Goal: Task Accomplishment & Management: Manage account settings

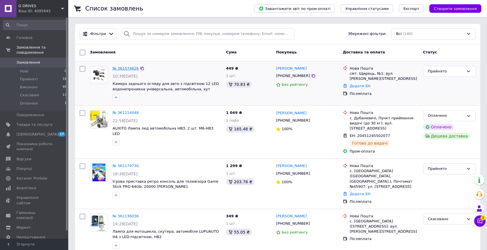
click at [120, 69] on link "№ 361574626" at bounding box center [126, 68] width 26 height 4
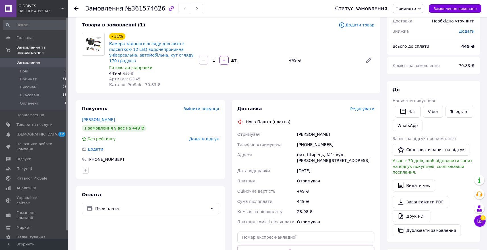
scroll to position [34, 0]
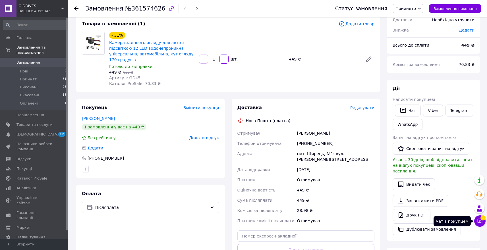
click at [482, 223] on button "Чат з покупцем 1" at bounding box center [479, 220] width 11 height 11
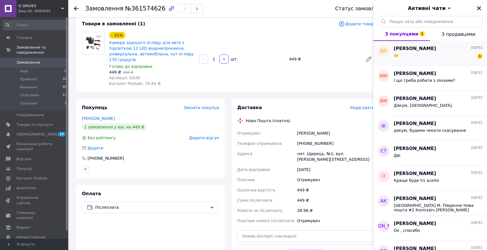
click at [408, 48] on span "[PERSON_NAME]" at bounding box center [415, 48] width 42 height 7
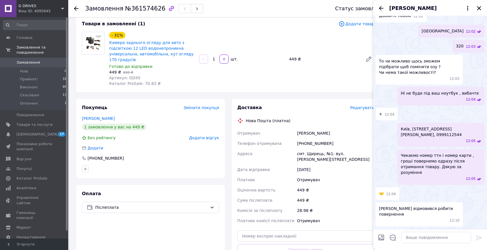
scroll to position [542, 0]
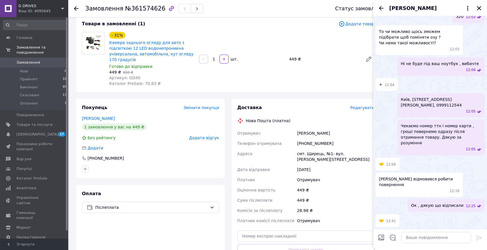
click at [480, 9] on icon "Закрити" at bounding box center [478, 8] width 5 height 5
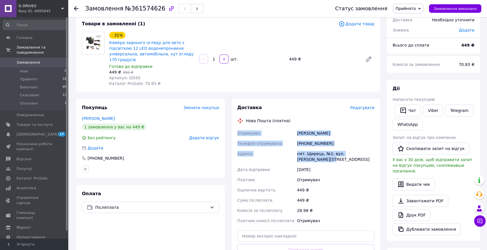
drag, startPoint x: 322, startPoint y: 160, endPoint x: 233, endPoint y: 132, distance: 93.4
click at [233, 132] on div "Доставка Редагувати Нова Пошта (платна) Отримувач Скородинський Ігор Телефон от…" at bounding box center [306, 193] width 149 height 188
copy div "Отримувач Скородинський Ігор Телефон отримувача +380730855881 Адреса смт. Щирец…"
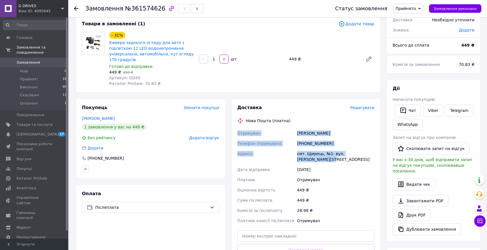
copy div "Отримувач Скородинський Ігор Телефон отримувача +380730855881 Адреса смт. Щирец…"
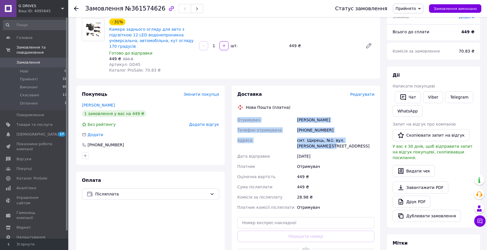
scroll to position [50, 0]
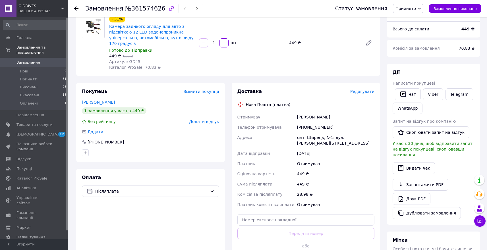
click at [305, 155] on div "12.09.2025" at bounding box center [336, 153] width 80 height 10
drag, startPoint x: 322, startPoint y: 163, endPoint x: 269, endPoint y: 157, distance: 53.2
click at [269, 157] on div "Отримувач Скородинський Ігор Телефон отримувача +380730855881 Адреса смт. Щирец…" at bounding box center [306, 161] width 140 height 98
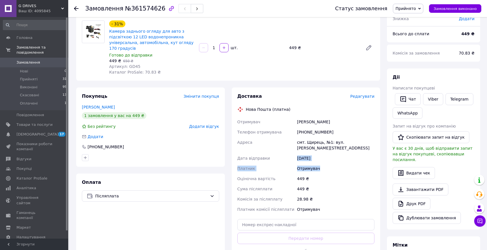
scroll to position [36, 0]
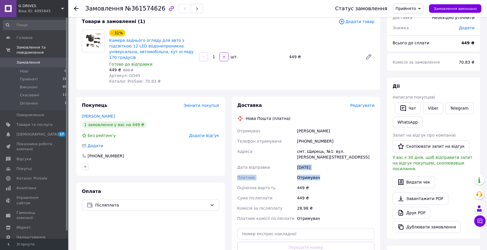
click at [25, 64] on span "Замовлення" at bounding box center [28, 62] width 24 height 5
